Goal: Transaction & Acquisition: Obtain resource

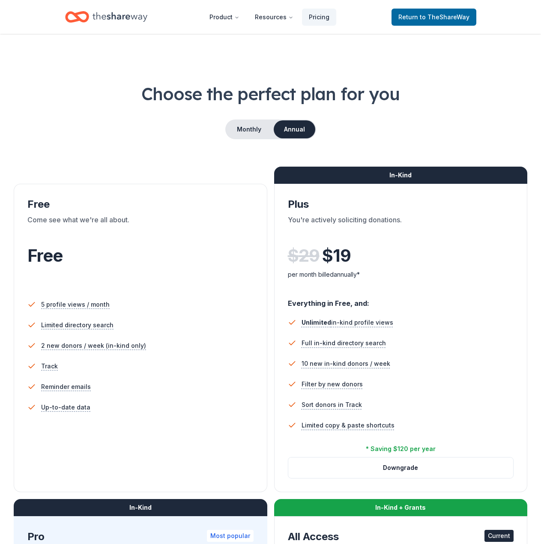
scroll to position [428, 0]
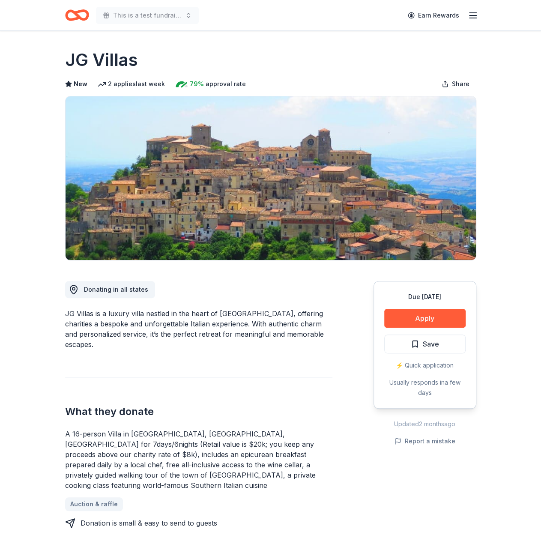
click at [234, 311] on div "JG Villas is a luxury villa nestled in the heart of Calabria, offering charitie…" at bounding box center [198, 328] width 267 height 41
click at [231, 311] on div "JG Villas is a luxury villa nestled in the heart of Calabria, offering charitie…" at bounding box center [198, 328] width 267 height 41
click at [231, 312] on div "JG Villas is a luxury villa nestled in the heart of Calabria, offering charitie…" at bounding box center [198, 328] width 267 height 41
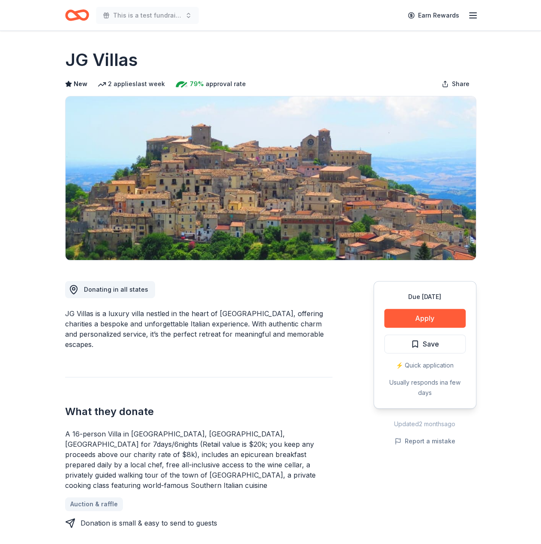
click at [231, 312] on div "JG Villas is a luxury villa nestled in the heart of Calabria, offering charitie…" at bounding box center [198, 328] width 267 height 41
drag, startPoint x: 68, startPoint y: 434, endPoint x: 100, endPoint y: 448, distance: 35.3
click at [100, 448] on div "A 16-person Villa in Altomonte, Calabria, Italy for 7days/6nights (Retail value…" at bounding box center [198, 460] width 267 height 62
drag, startPoint x: 78, startPoint y: 435, endPoint x: 90, endPoint y: 446, distance: 16.1
click at [90, 446] on div "A 16-person Villa in Altomonte, Calabria, Italy for 7days/6nights (Retail value…" at bounding box center [198, 460] width 267 height 62
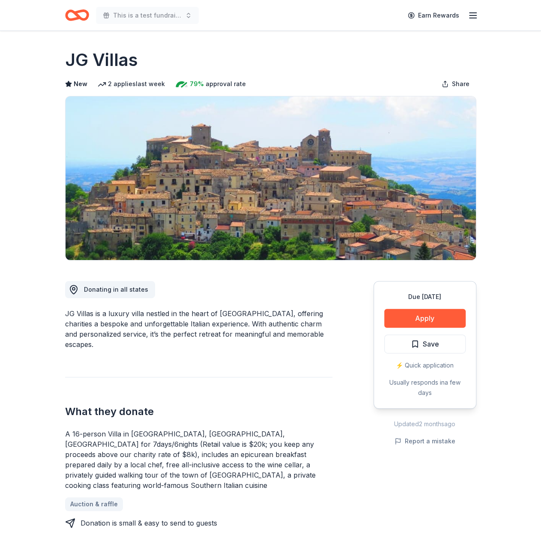
click at [236, 188] on img at bounding box center [271, 178] width 410 height 164
click at [147, 317] on div "JG Villas is a luxury villa nestled in the heart of Calabria, offering charitie…" at bounding box center [198, 328] width 267 height 41
